Goal: Task Accomplishment & Management: Manage account settings

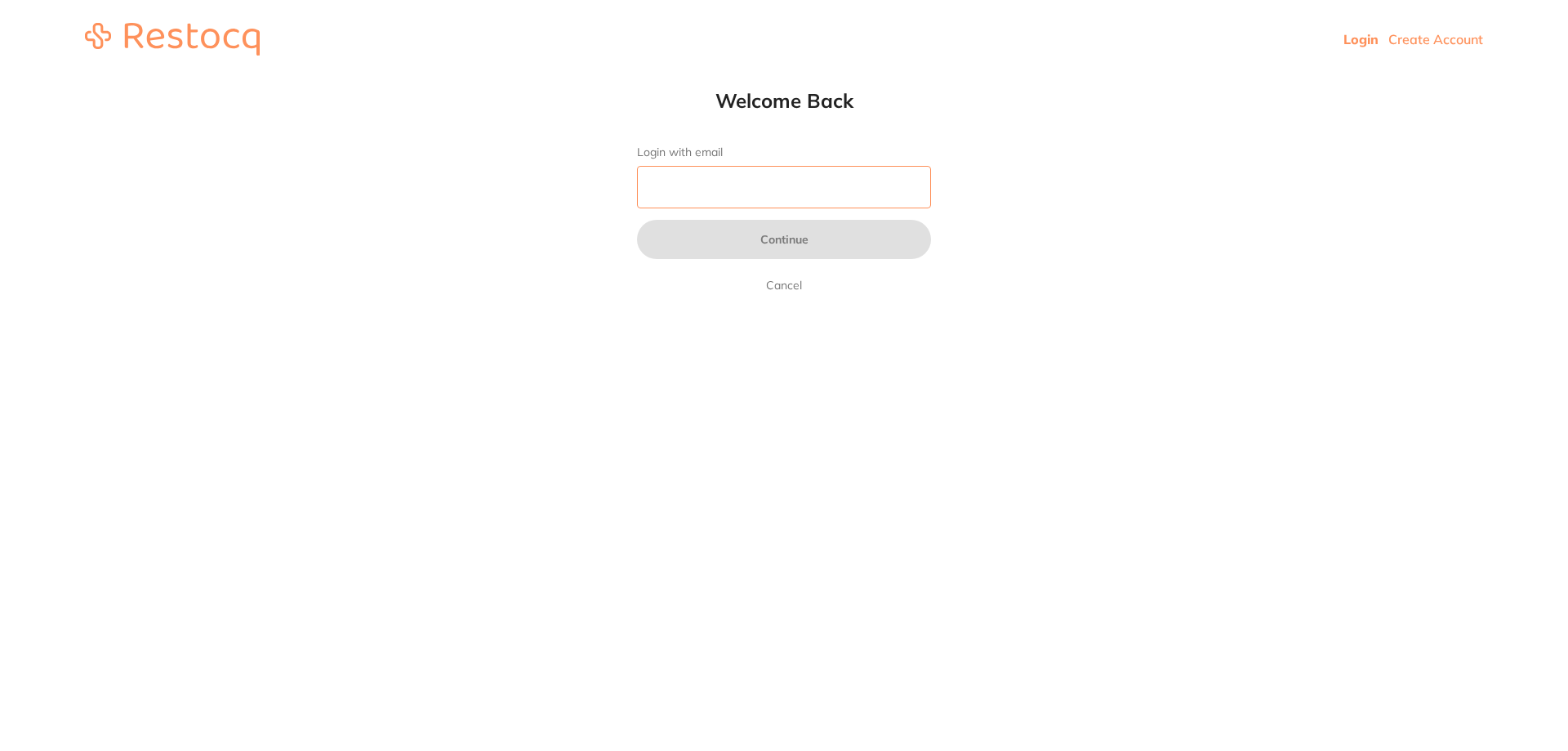
click at [807, 185] on input "Login with email" at bounding box center [784, 186] width 294 height 42
type input "[EMAIL_ADDRESS][DOMAIN_NAME]"
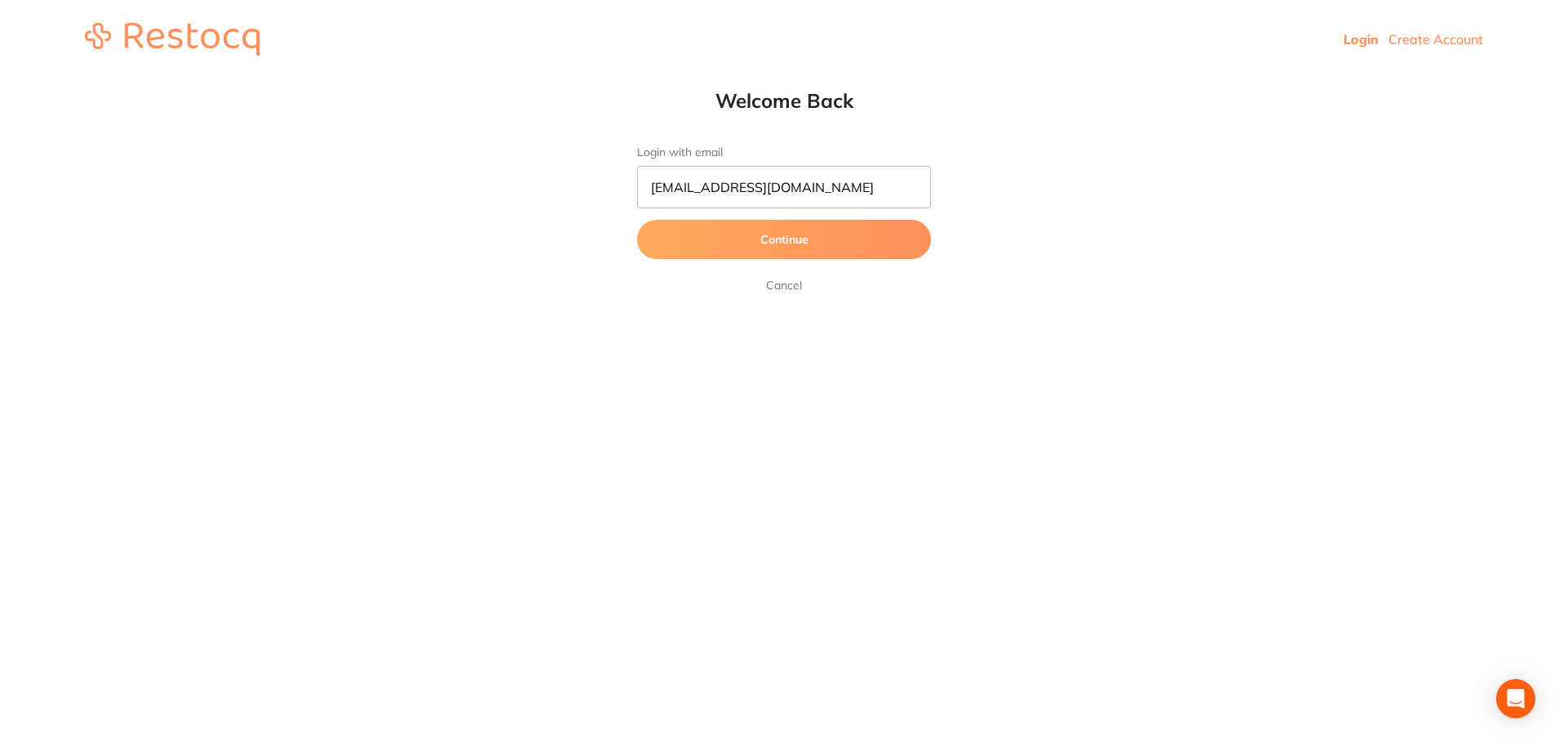
click at [832, 228] on button "Continue" at bounding box center [784, 239] width 294 height 39
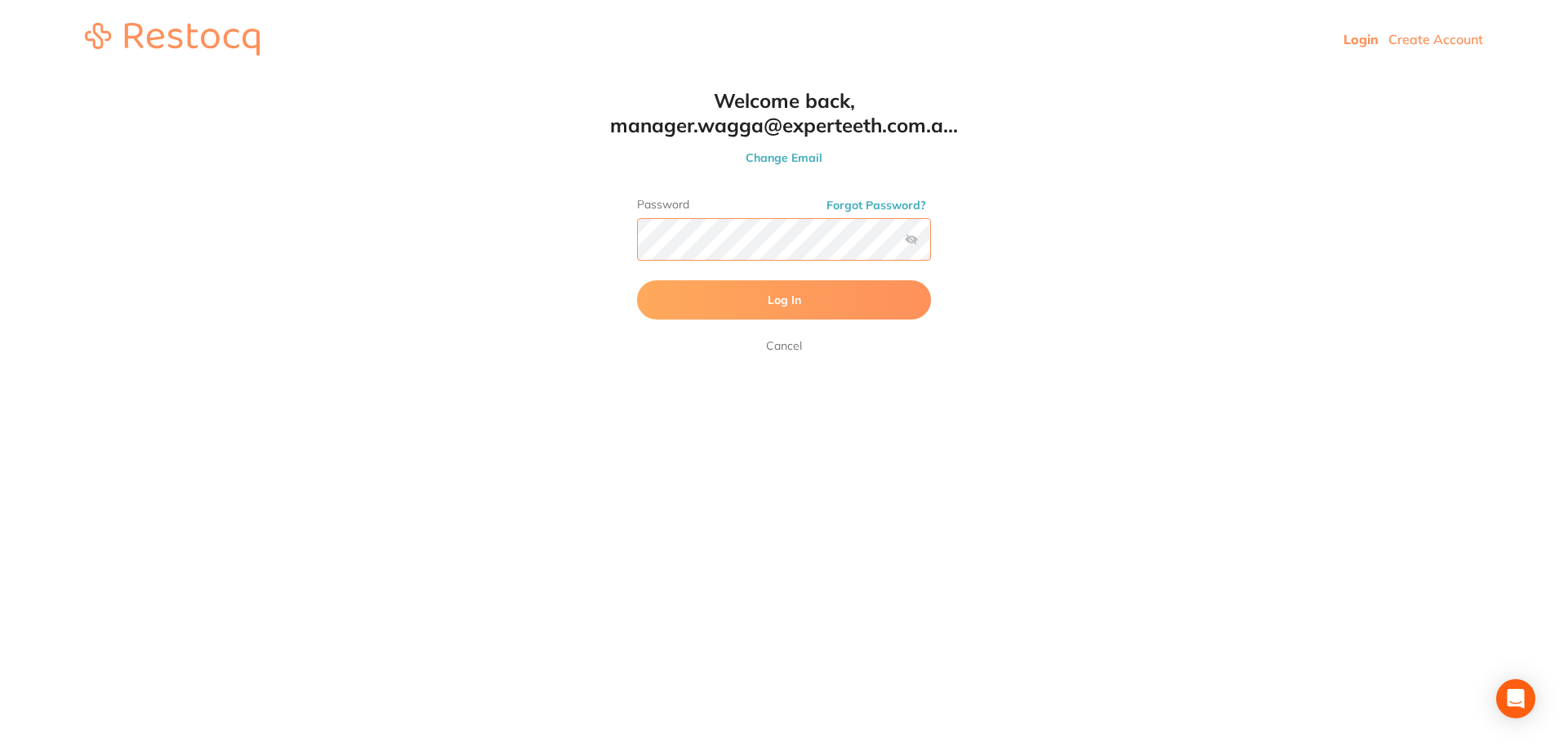
click at [637, 280] on button "Log In" at bounding box center [784, 300] width 294 height 39
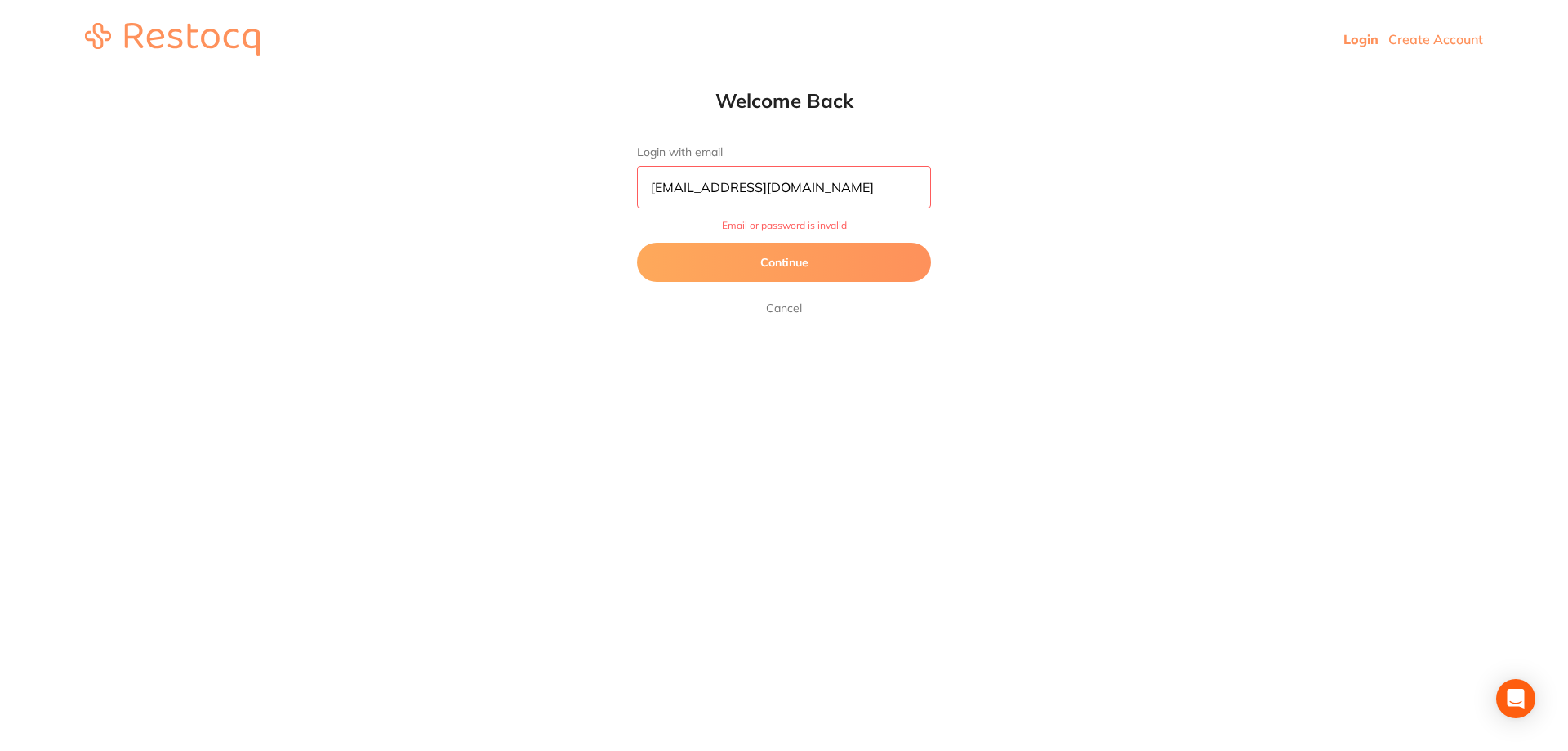
click at [801, 260] on button "Continue" at bounding box center [784, 262] width 294 height 39
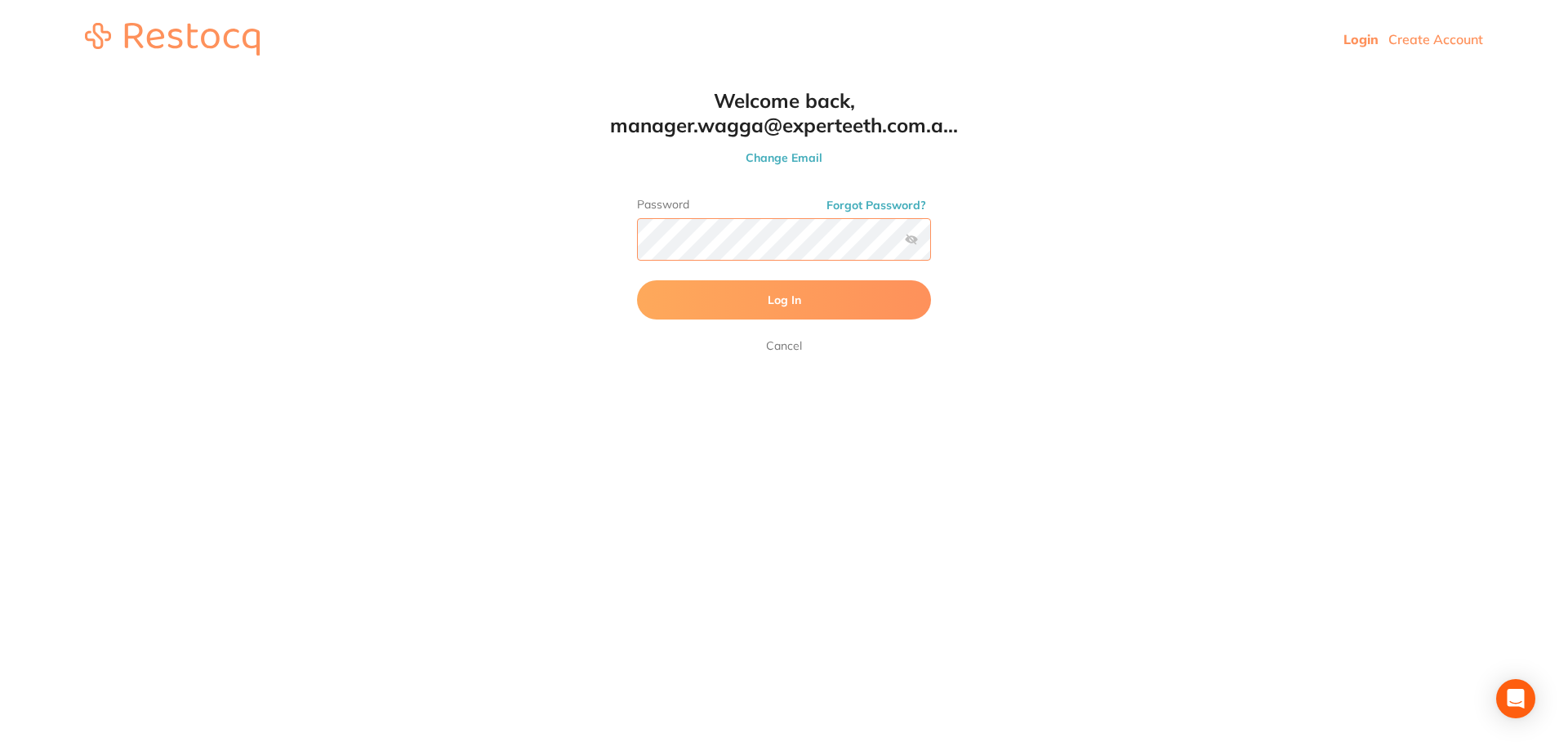
click at [637, 280] on button "Log In" at bounding box center [784, 300] width 294 height 39
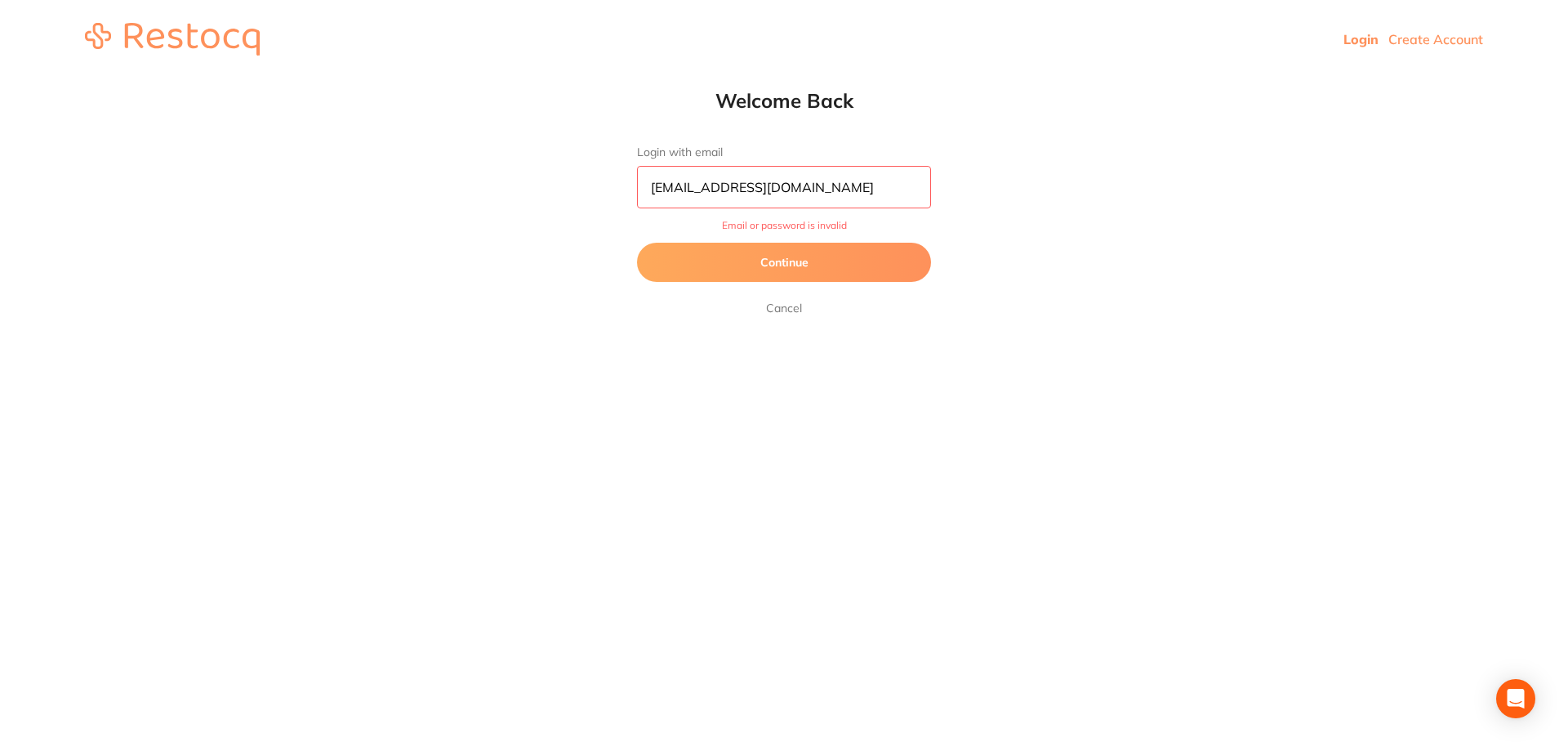
click at [821, 268] on button "Continue" at bounding box center [784, 262] width 294 height 39
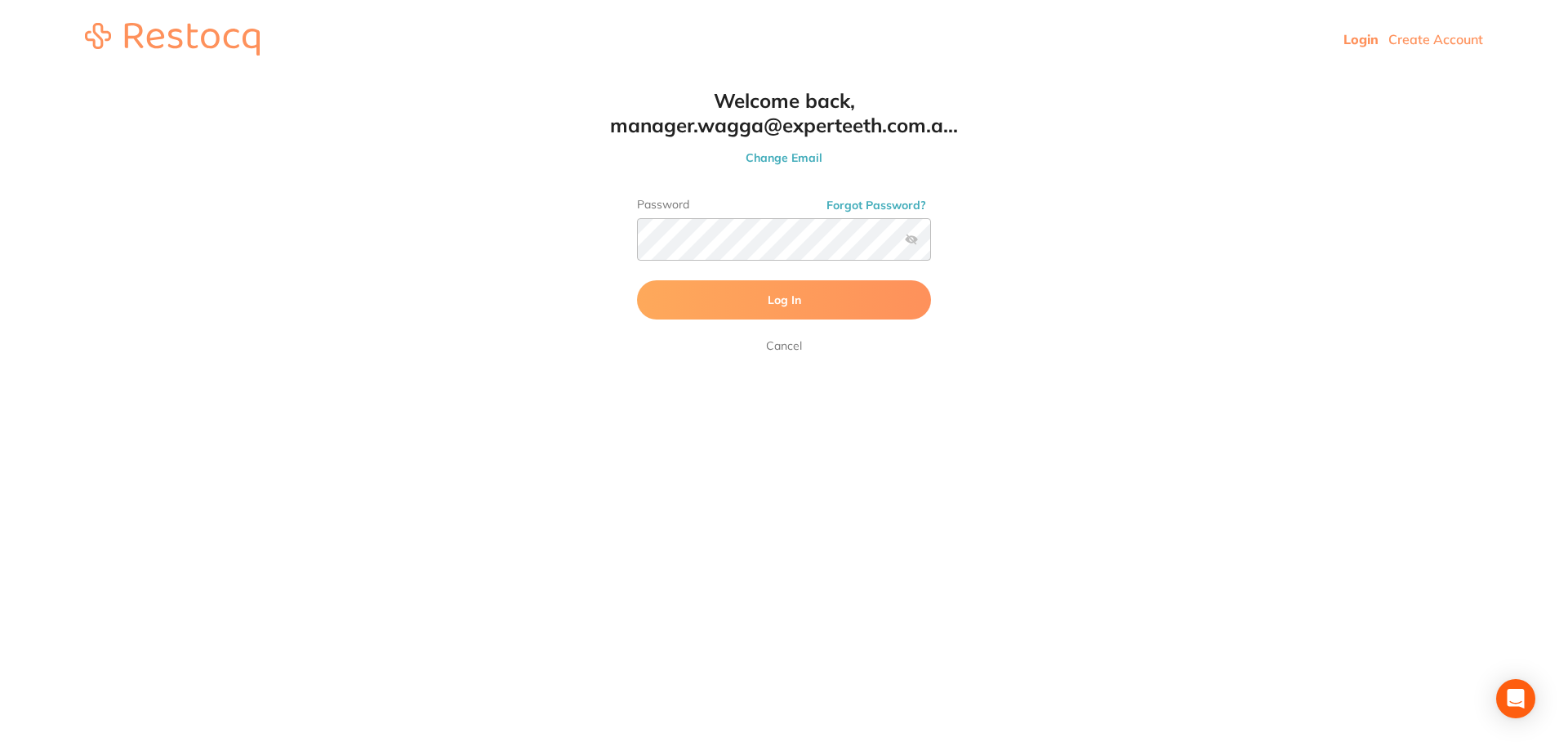
click at [906, 237] on label at bounding box center [911, 239] width 13 height 13
click at [931, 245] on input "checkbox" at bounding box center [931, 245] width 0 height 0
click at [637, 280] on button "Log In" at bounding box center [784, 300] width 294 height 39
